Goal: Find specific page/section: Find specific page/section

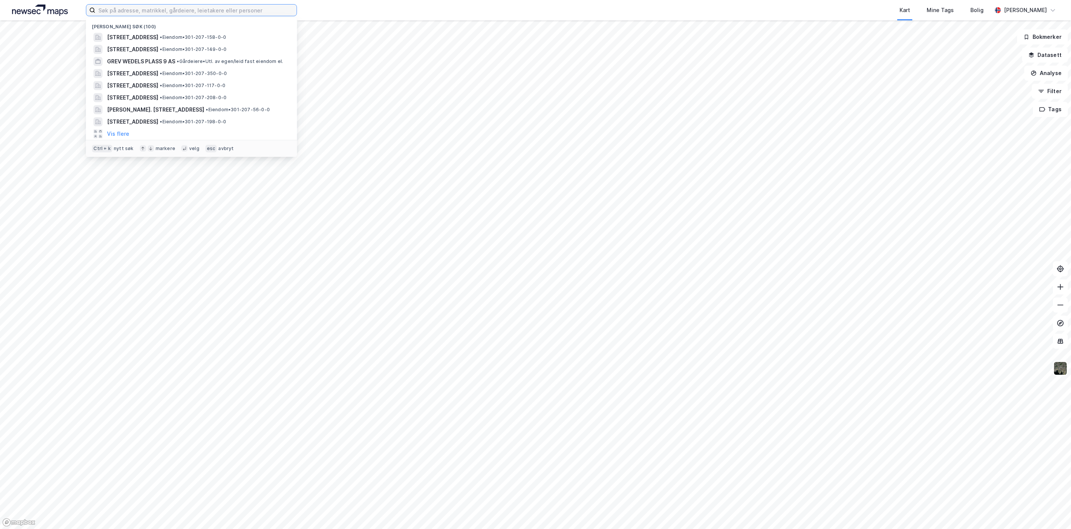
click at [154, 13] on input at bounding box center [195, 10] width 201 height 11
paste input "Gamle Leirdalsvei 12"
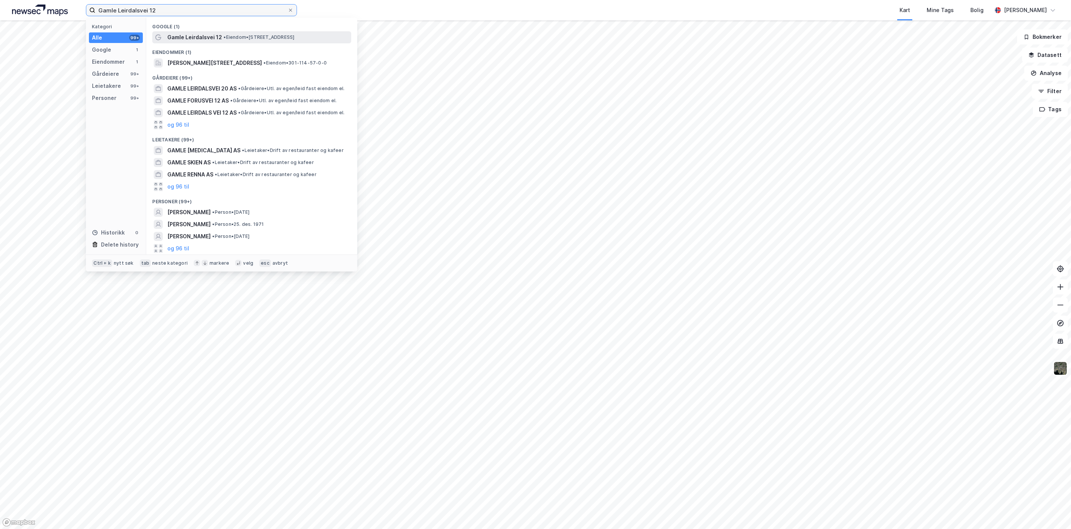
type input "Gamle Leirdalsvei 12"
click at [223, 38] on span "•" at bounding box center [224, 37] width 2 height 6
